Goal: Find specific page/section: Find specific page/section

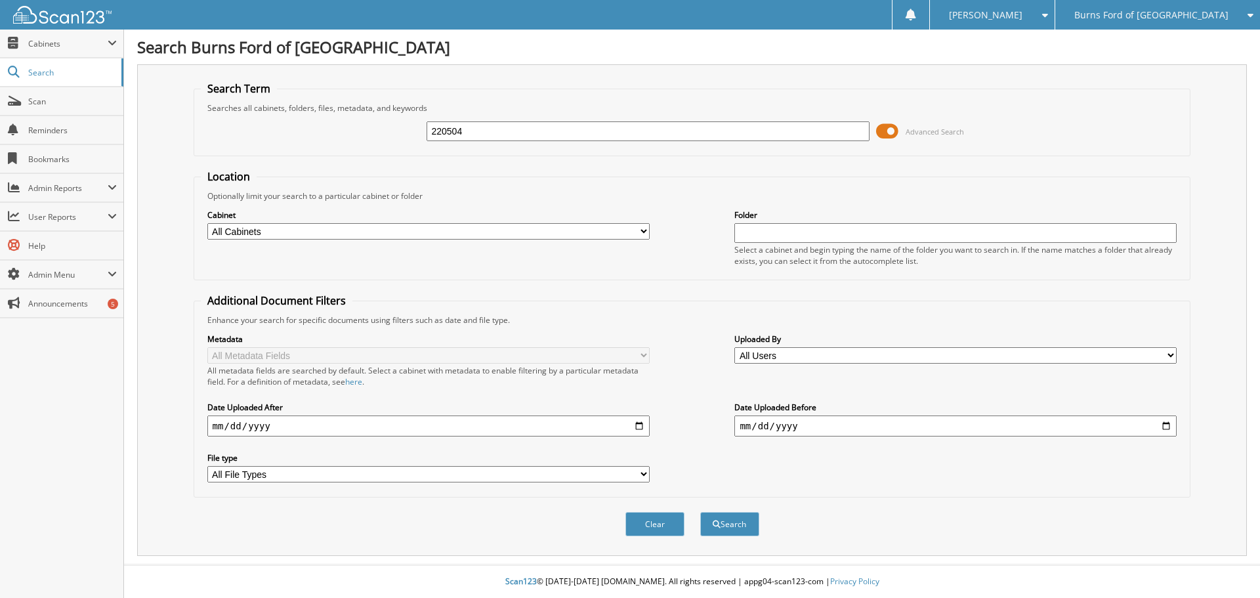
type input "220504"
click at [700, 512] on button "Search" at bounding box center [729, 524] width 59 height 24
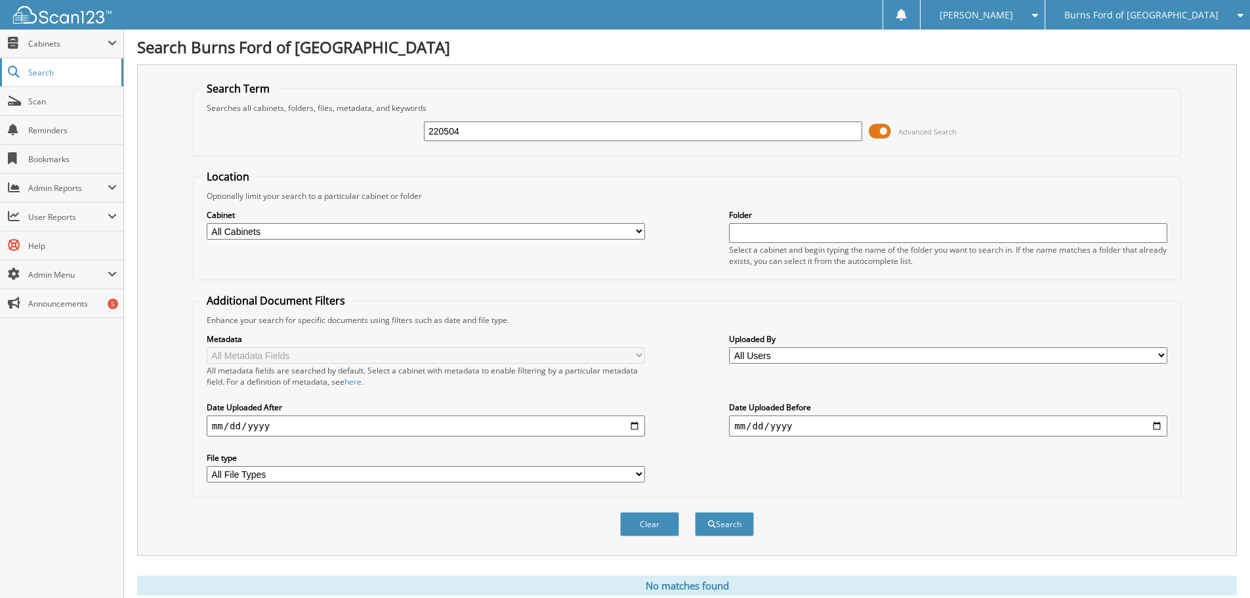
click at [80, 73] on span "Search" at bounding box center [71, 72] width 87 height 11
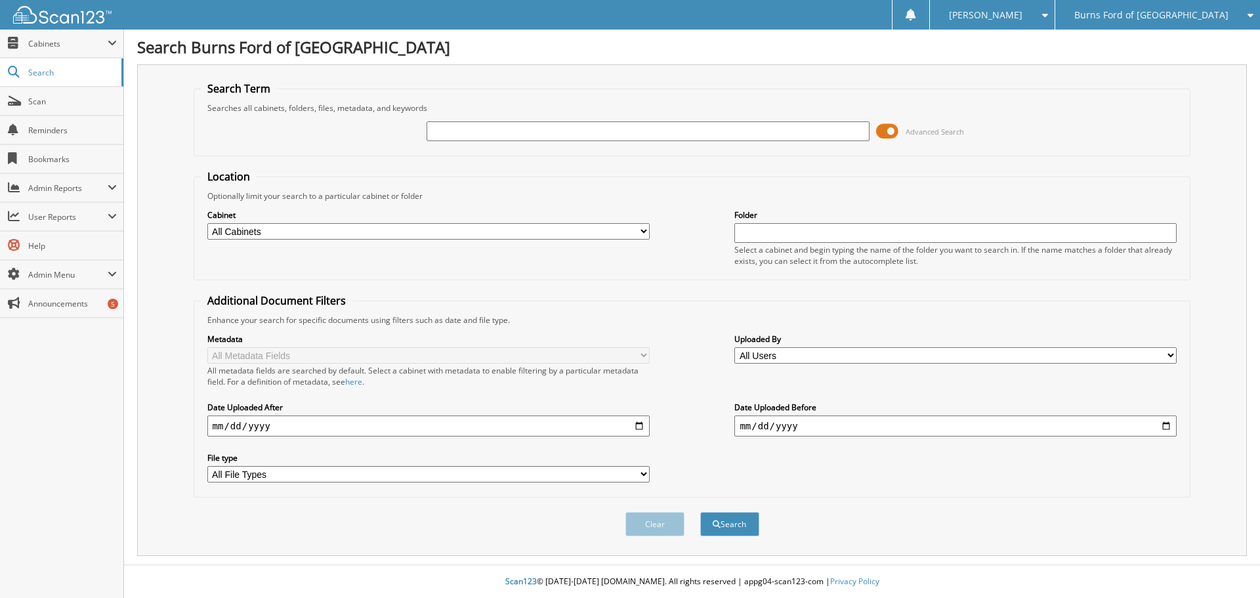
click at [527, 133] on input "text" at bounding box center [648, 131] width 442 height 20
type input "220504"
click at [700, 512] on button "Search" at bounding box center [729, 524] width 59 height 24
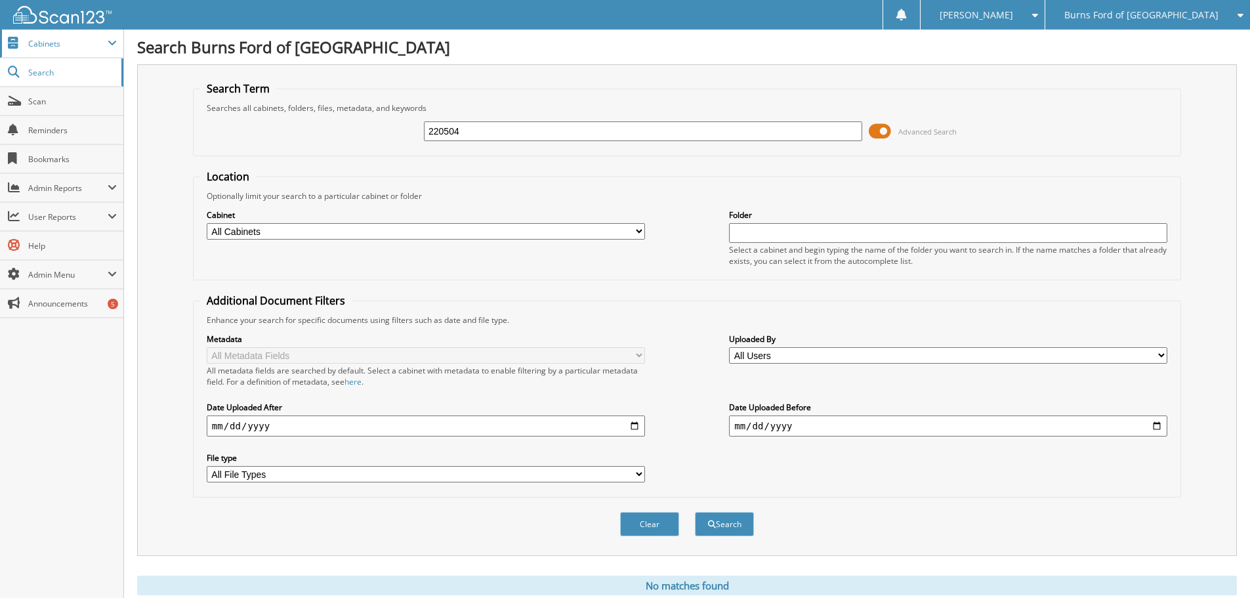
click at [34, 39] on span "Cabinets" at bounding box center [67, 43] width 79 height 11
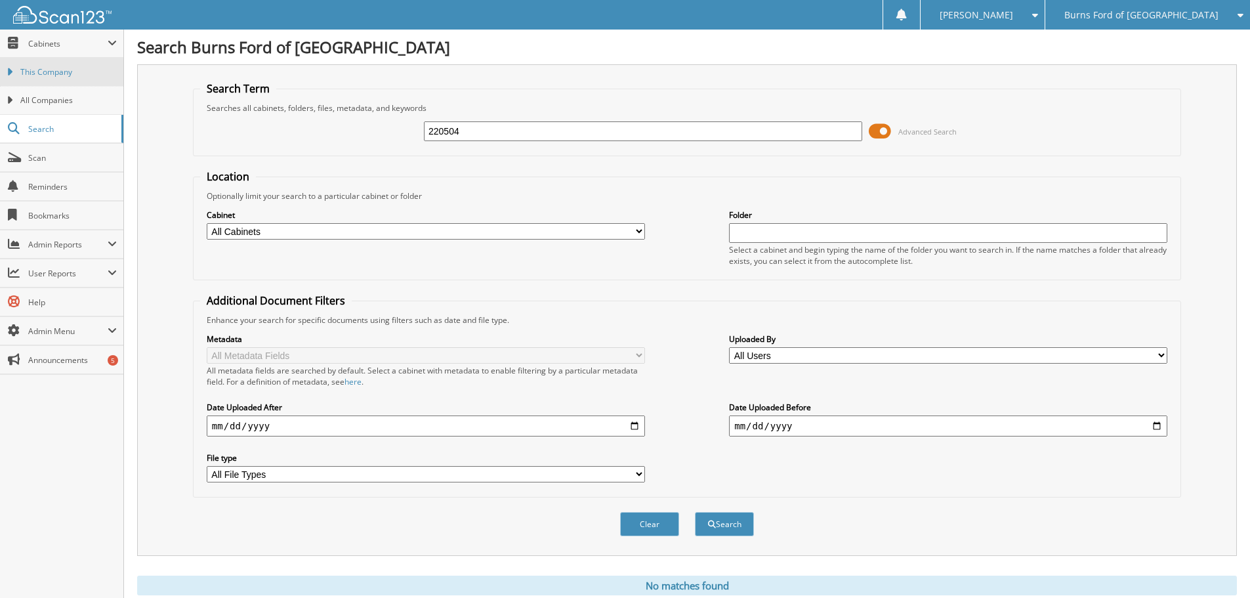
click at [62, 68] on span "This Company" at bounding box center [68, 72] width 96 height 12
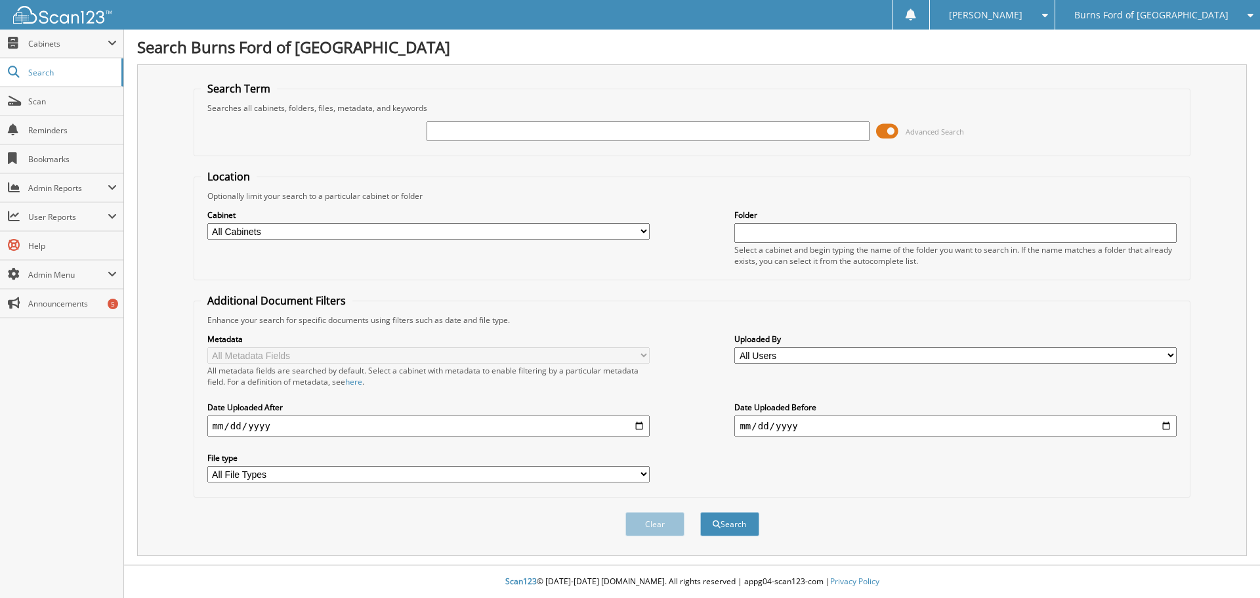
click at [624, 134] on input "text" at bounding box center [648, 131] width 442 height 20
type input "m"
type input "[PERSON_NAME]"
click at [700, 512] on button "Search" at bounding box center [729, 524] width 59 height 24
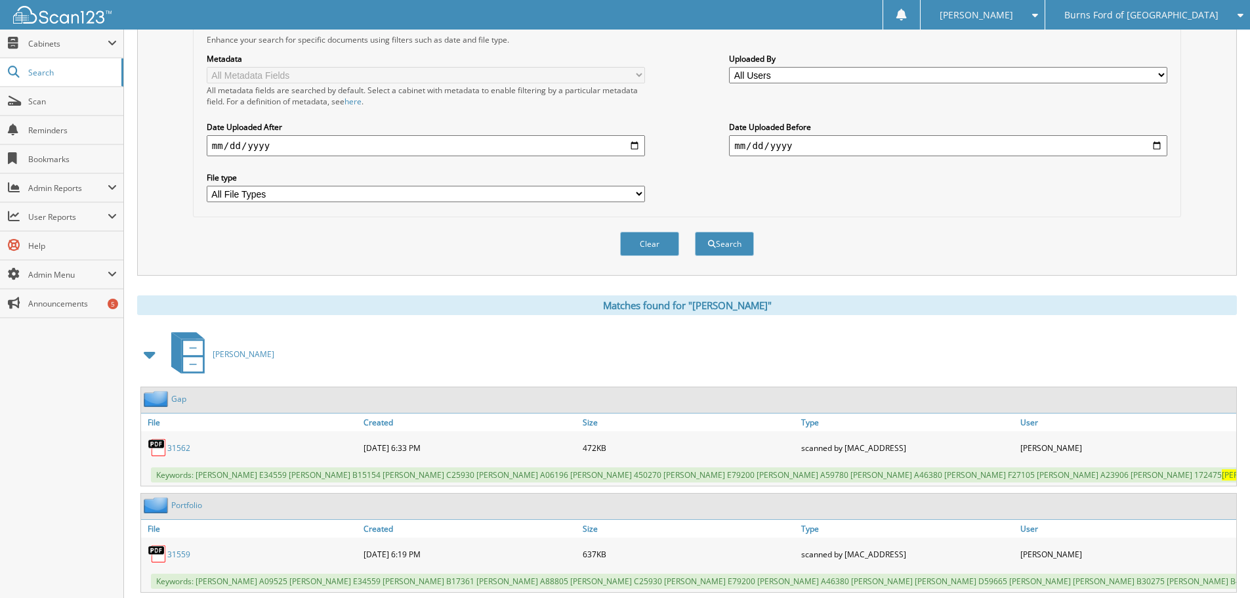
scroll to position [335, 0]
